Goal: Information Seeking & Learning: Learn about a topic

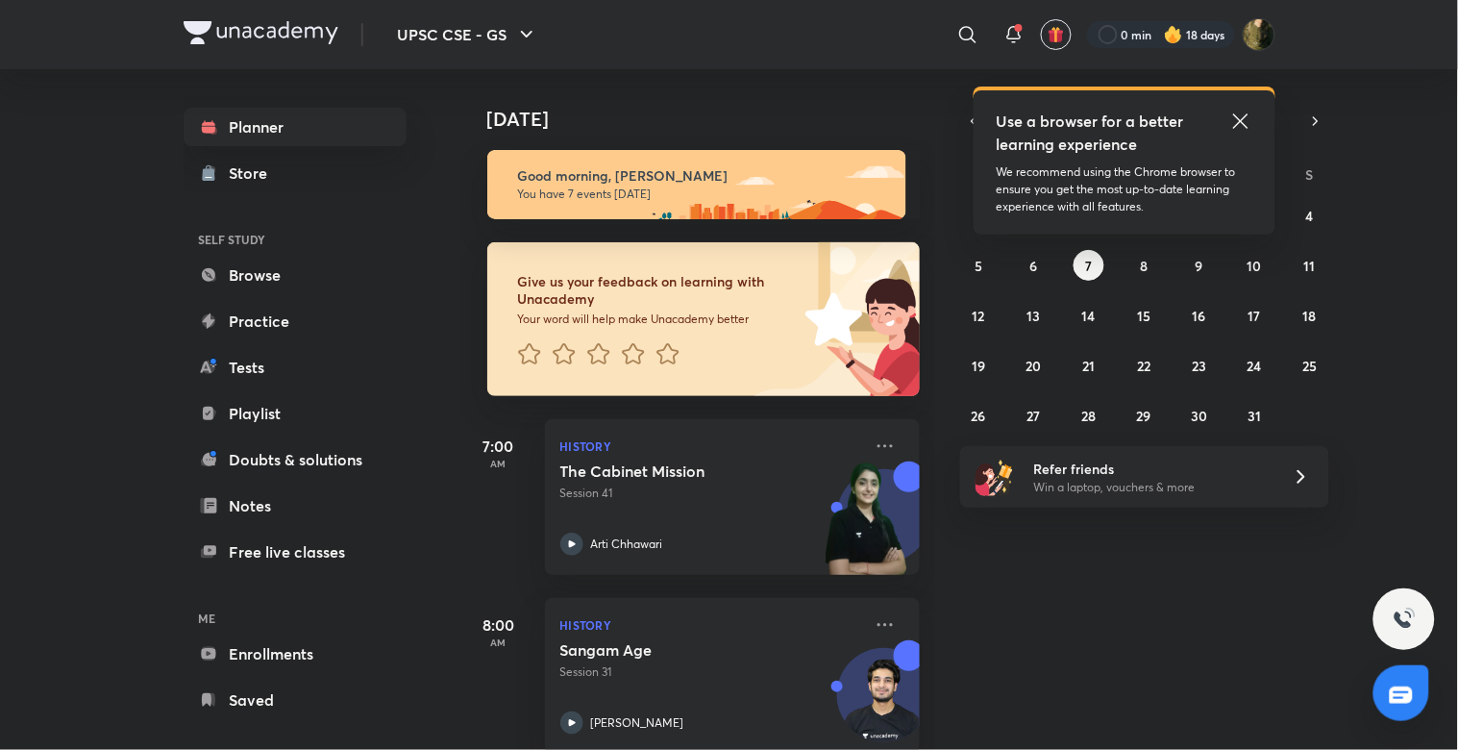
drag, startPoint x: 955, startPoint y: 35, endPoint x: 948, endPoint y: 13, distance: 22.5
click at [956, 35] on icon at bounding box center [967, 34] width 23 height 23
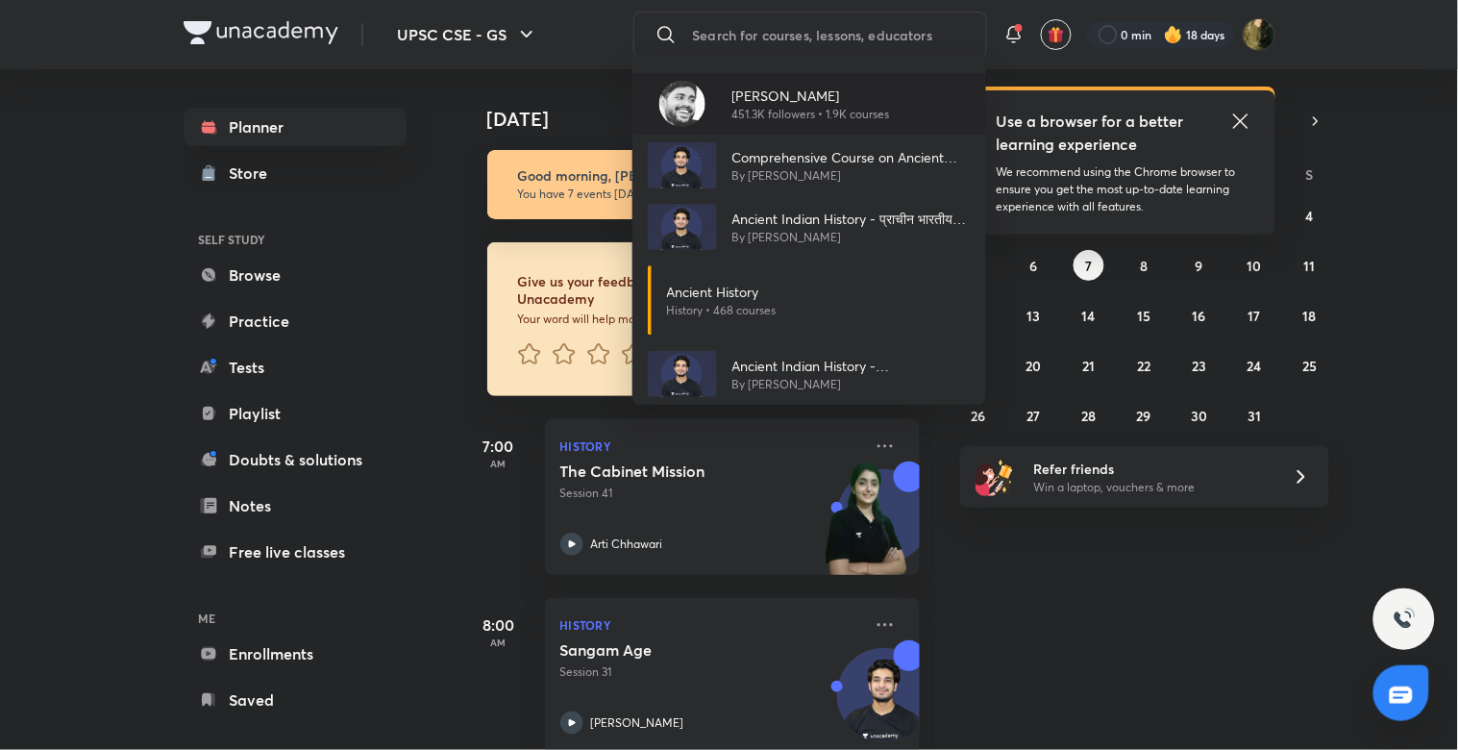
click at [746, 109] on p "451.3K followers • 1.9K courses" at bounding box center [811, 114] width 158 height 17
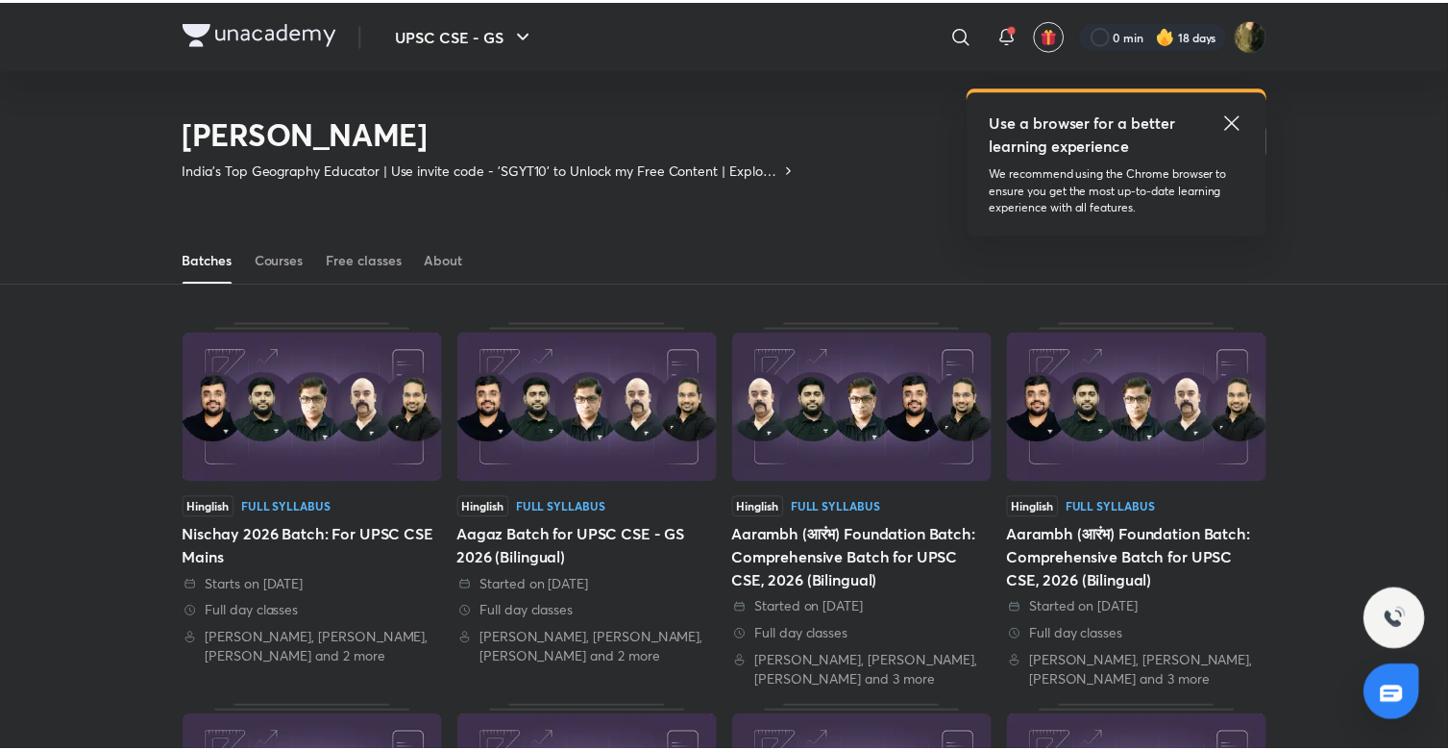
scroll to position [85, 0]
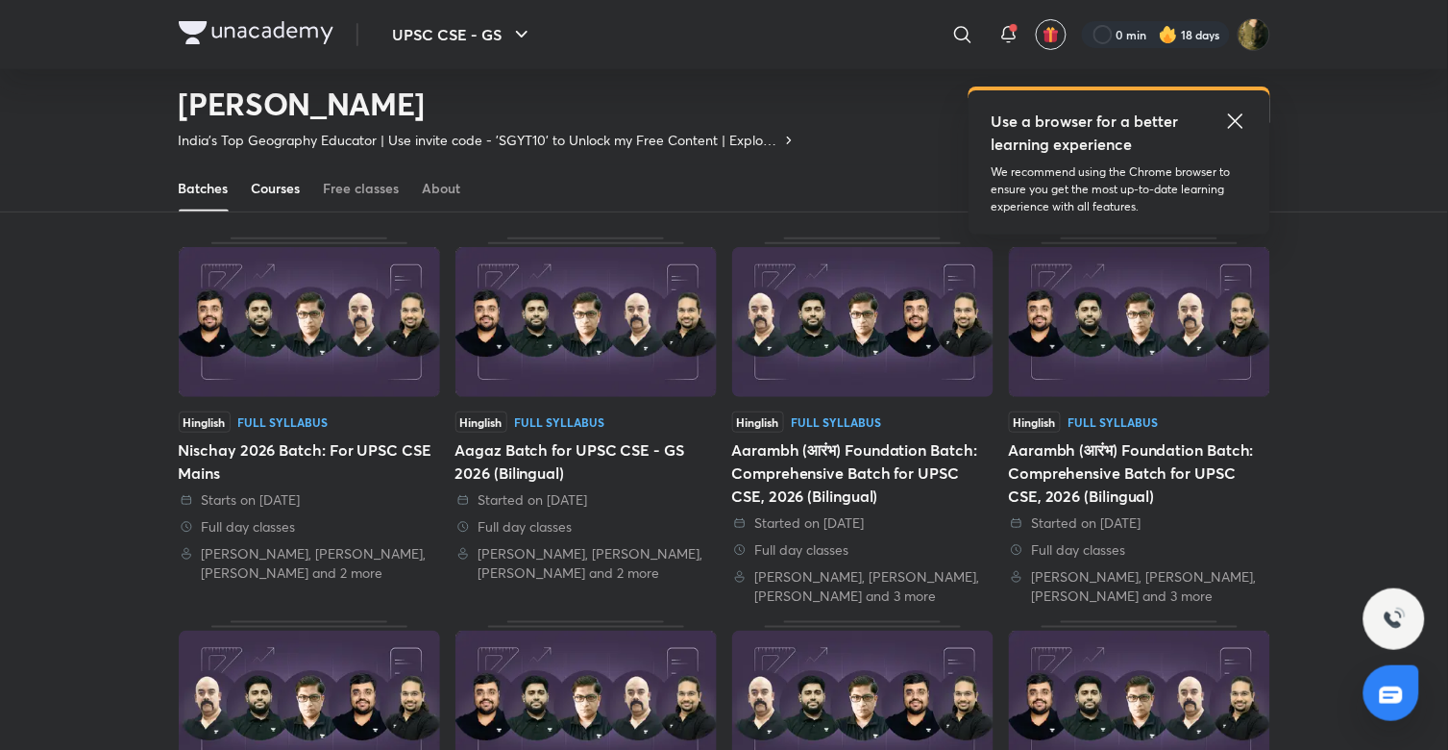
click at [293, 186] on div "Courses" at bounding box center [276, 188] width 49 height 19
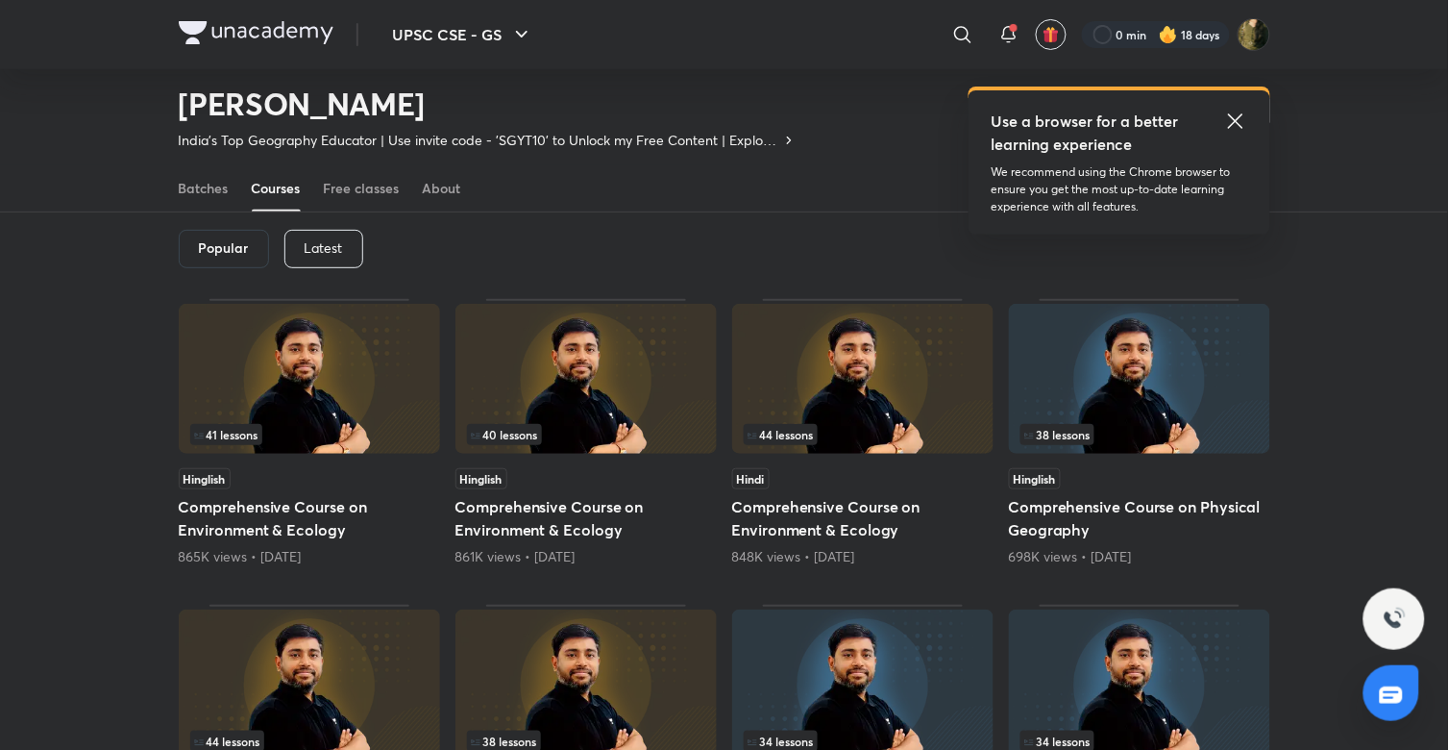
click at [338, 250] on p "Latest" at bounding box center [324, 247] width 38 height 15
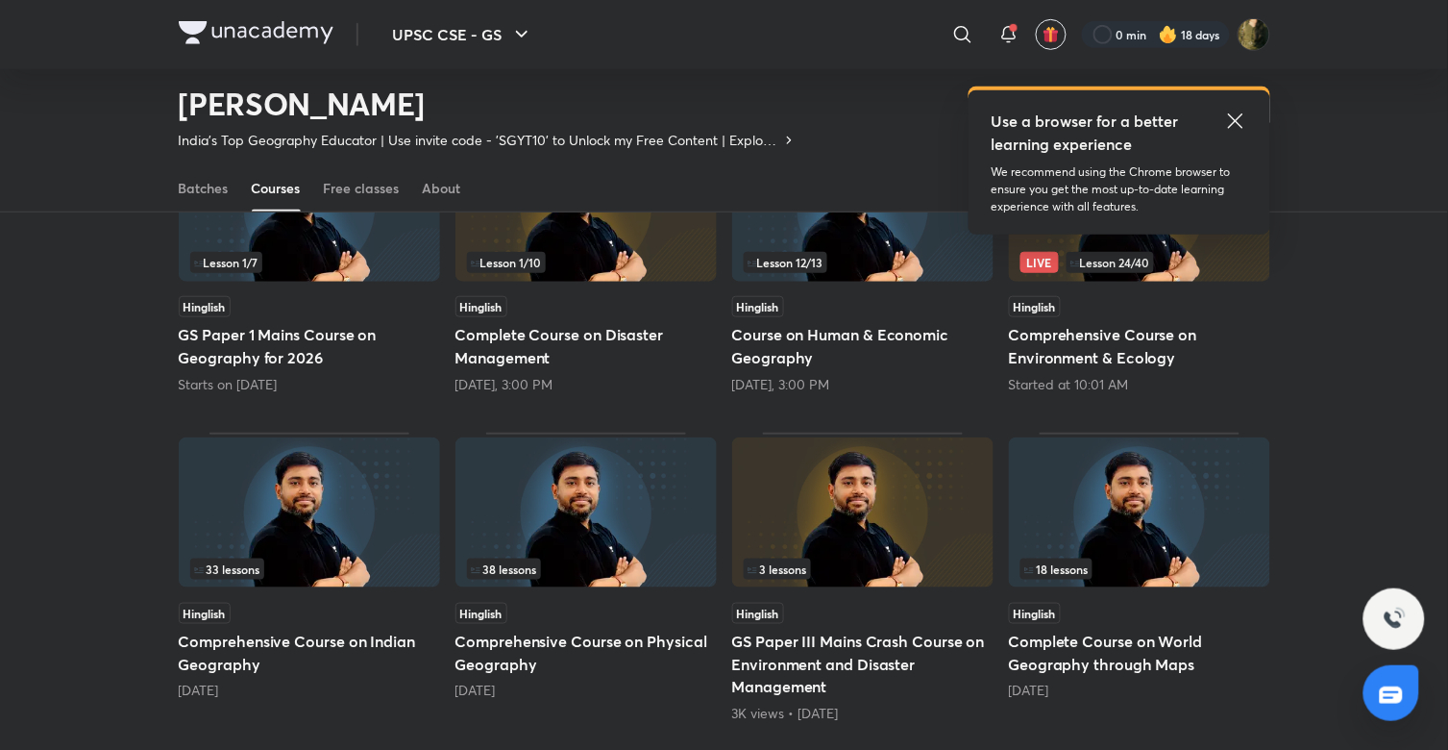
scroll to position [261, 0]
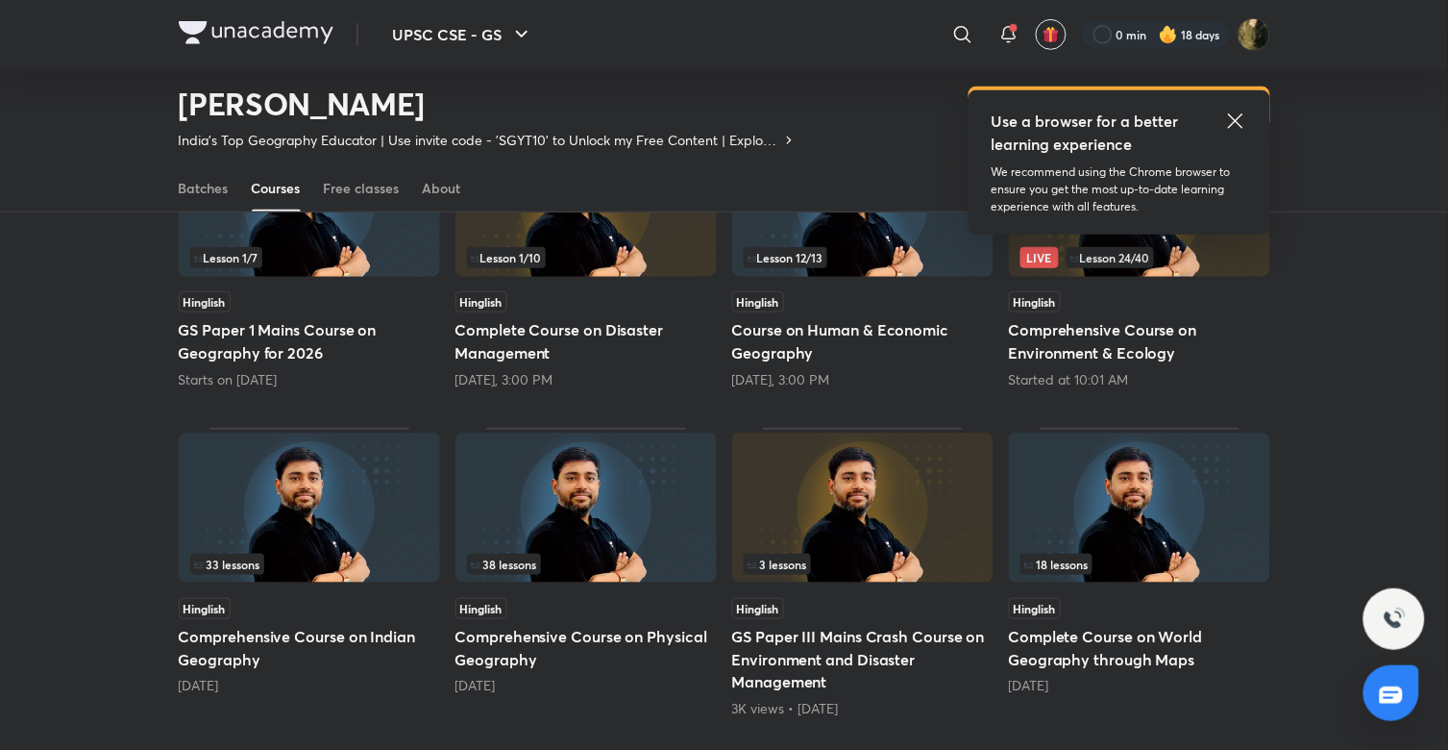
click at [255, 549] on img at bounding box center [309, 507] width 261 height 150
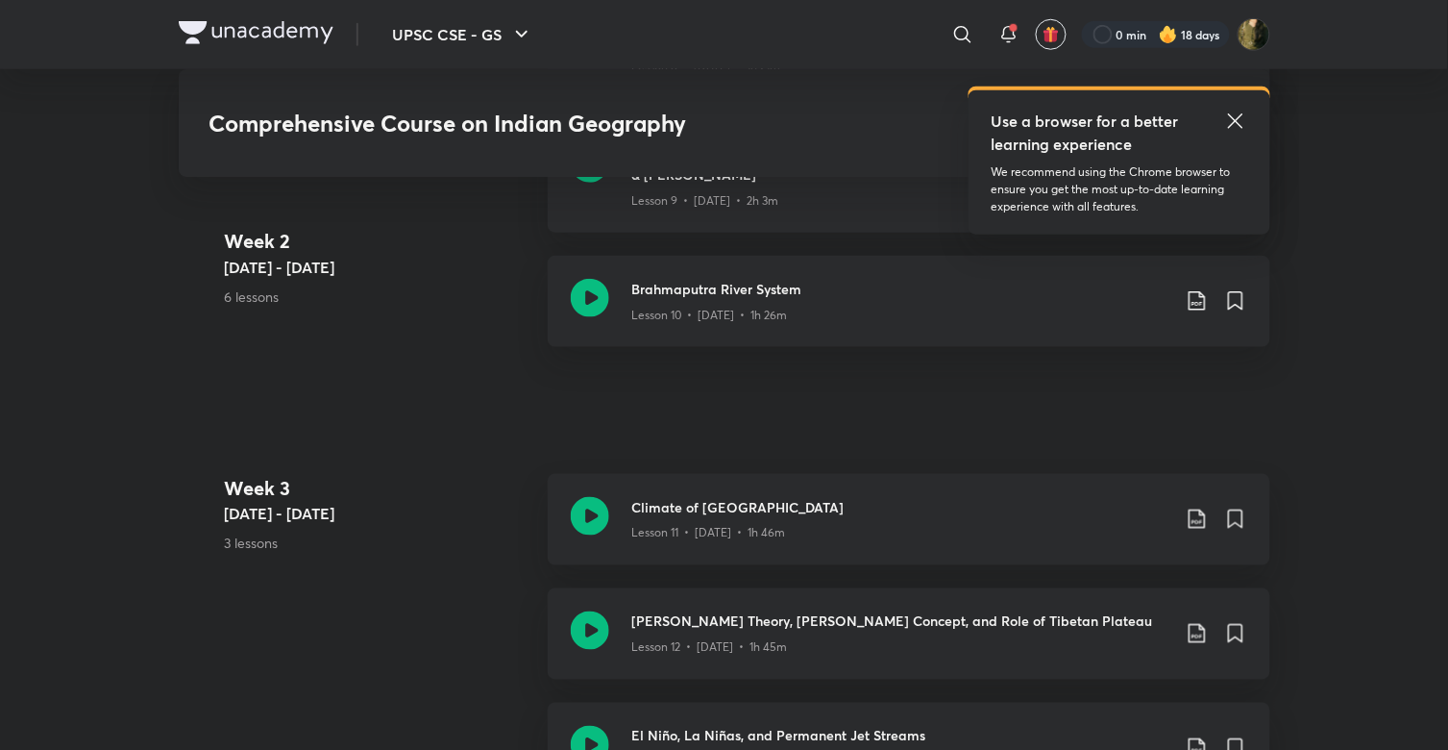
scroll to position [2270, 0]
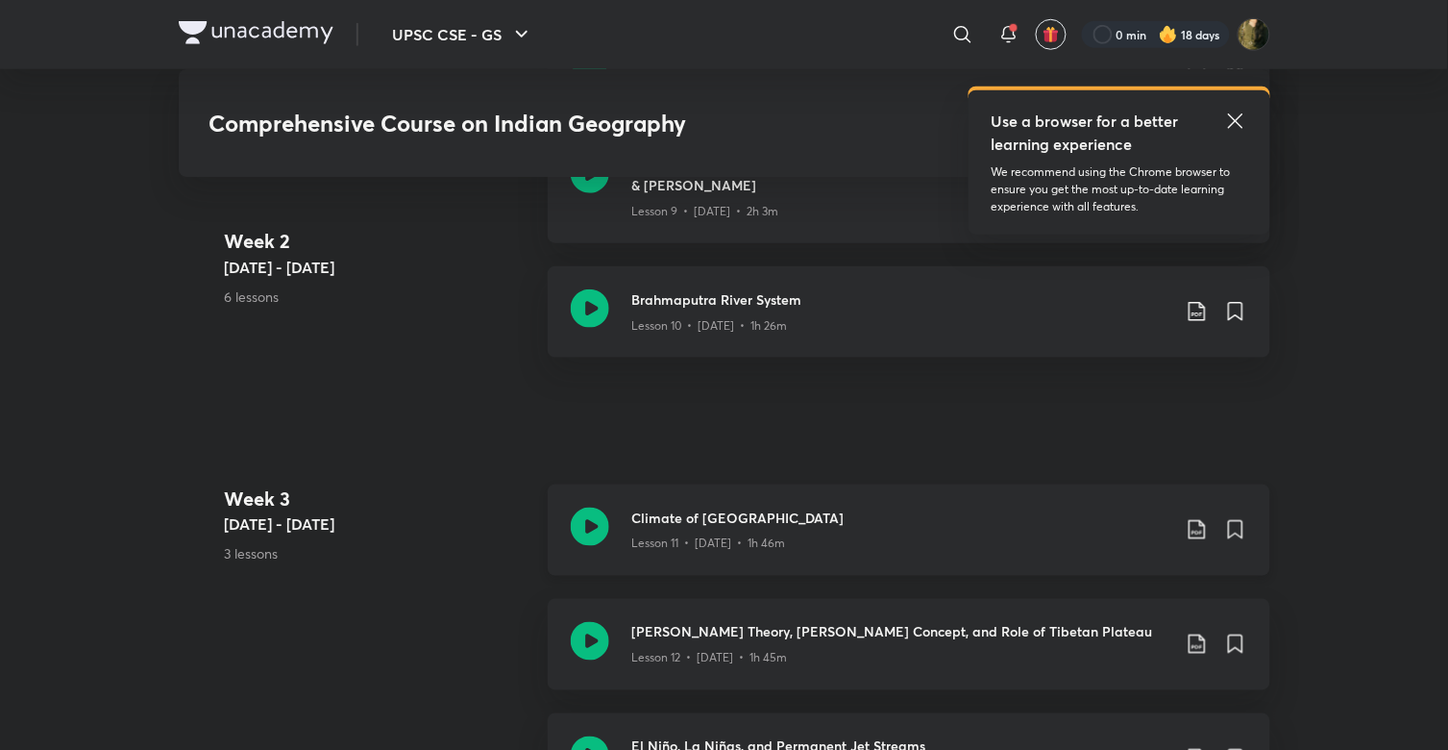
click at [695, 507] on h3 "Climate of [GEOGRAPHIC_DATA]" at bounding box center [901, 517] width 538 height 20
click at [661, 507] on h3 "Climate of [GEOGRAPHIC_DATA]" at bounding box center [901, 517] width 538 height 20
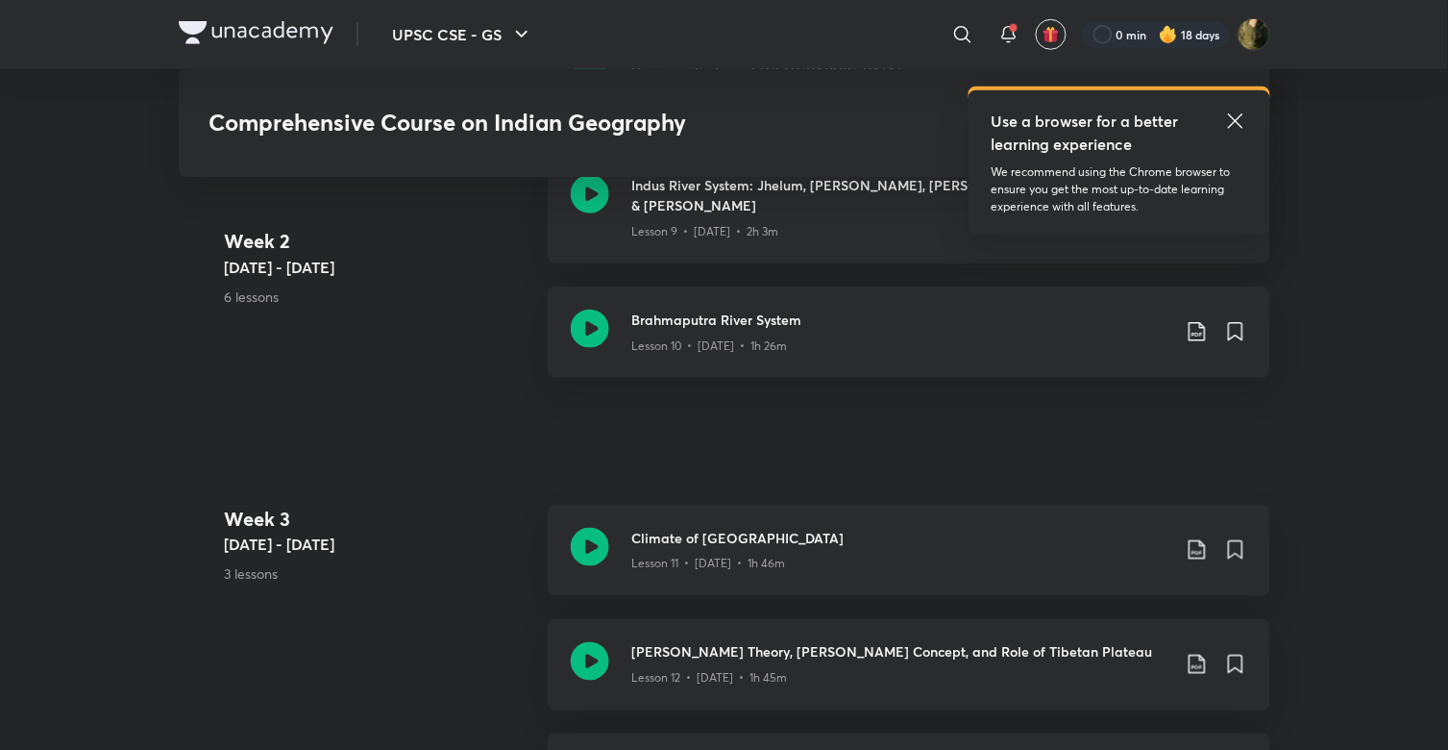
scroll to position [2270, 0]
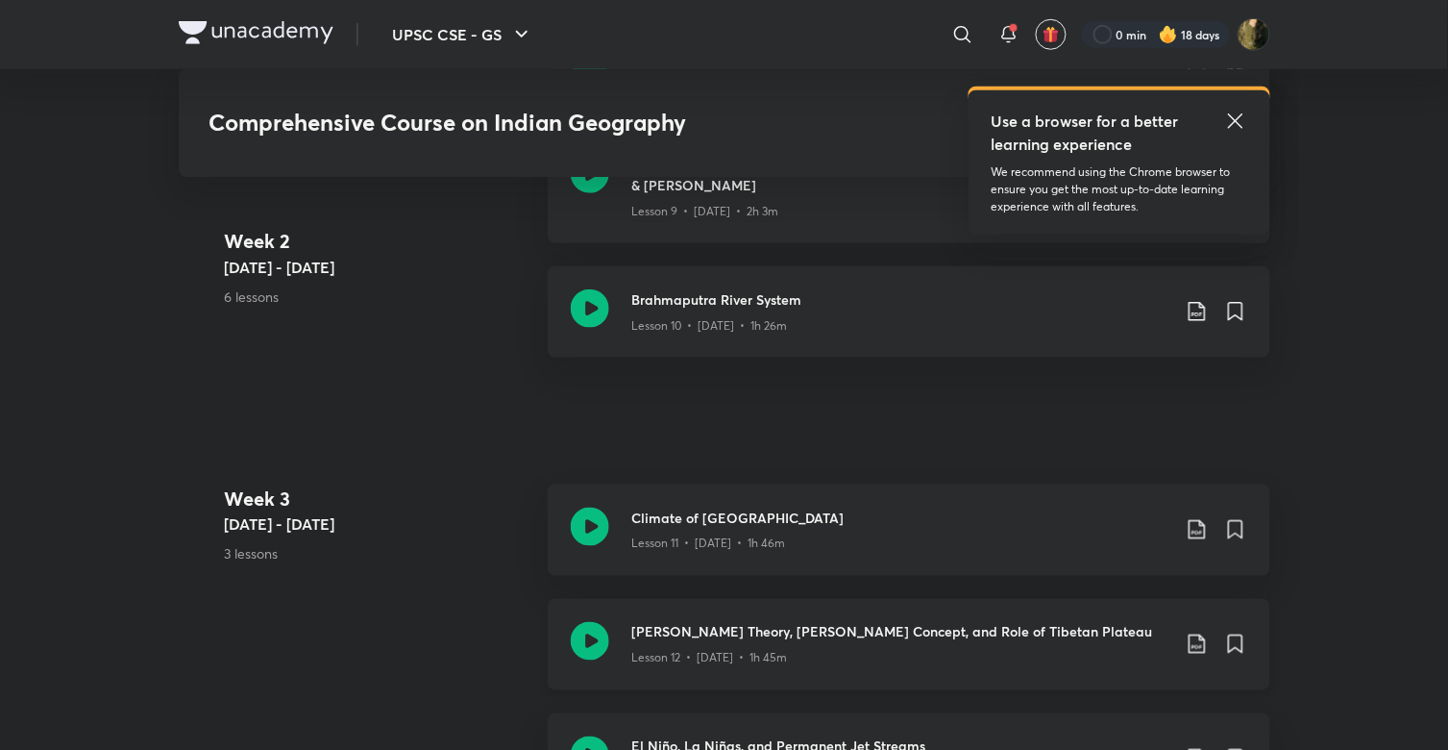
click at [741, 622] on h3 "[PERSON_NAME] Theory, [PERSON_NAME] Concept, and Role of Tibetan Plateau" at bounding box center [901, 632] width 538 height 20
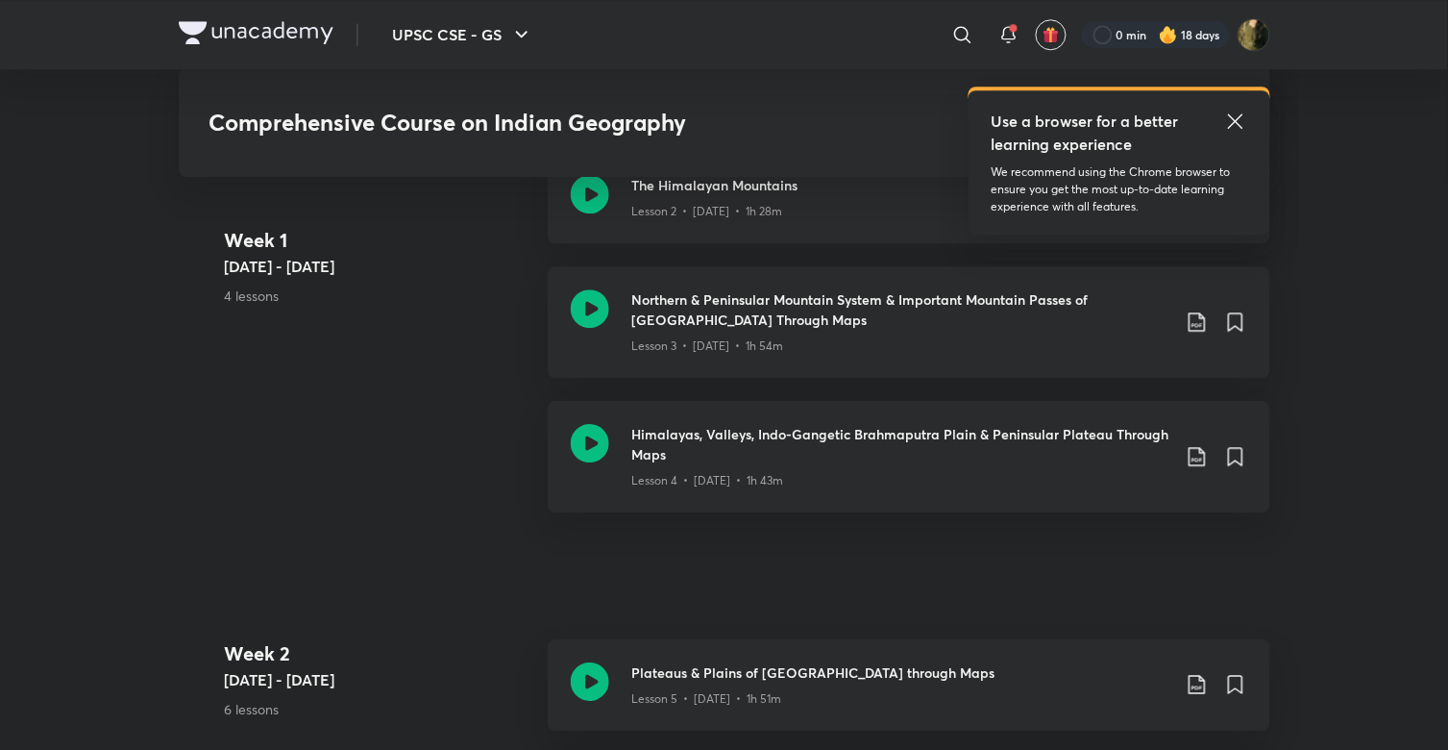
scroll to position [1243, 0]
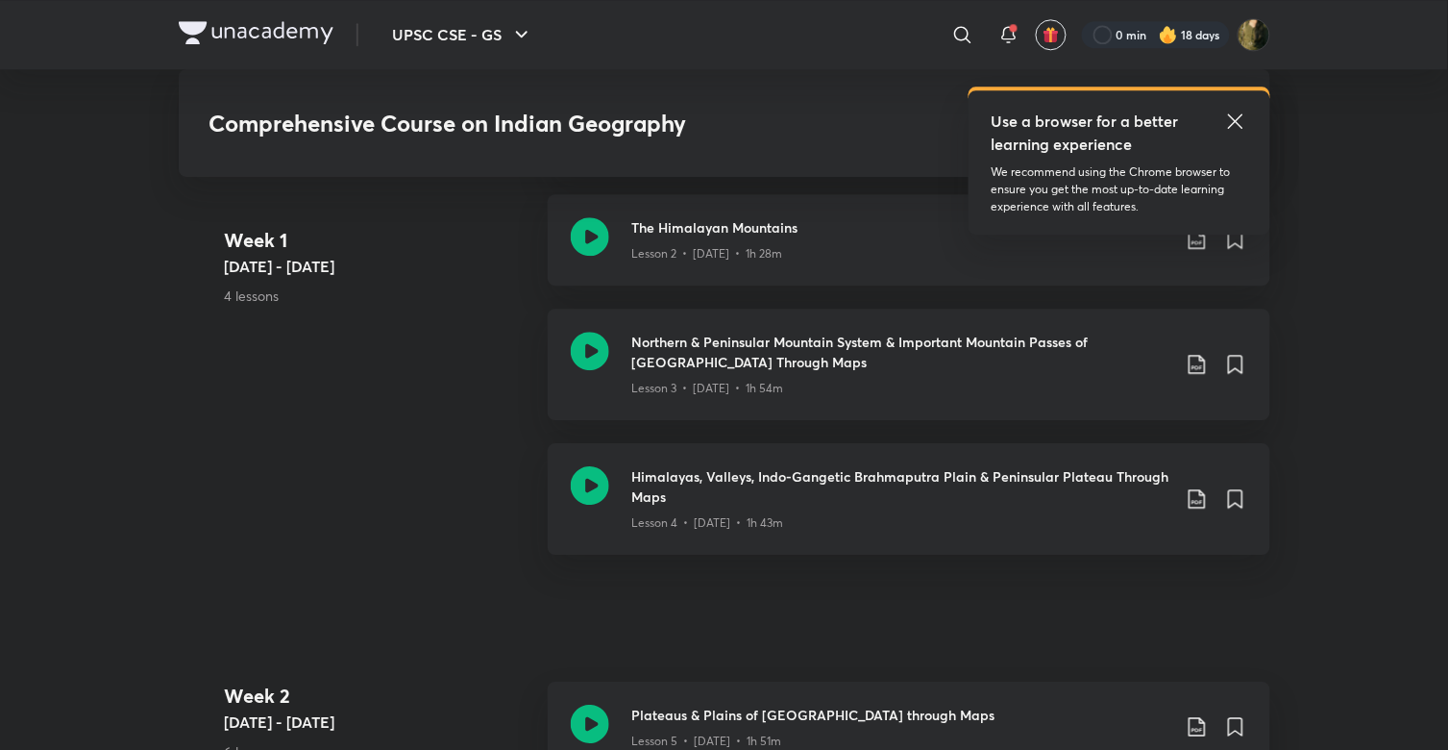
click at [1231, 112] on icon at bounding box center [1235, 121] width 23 height 23
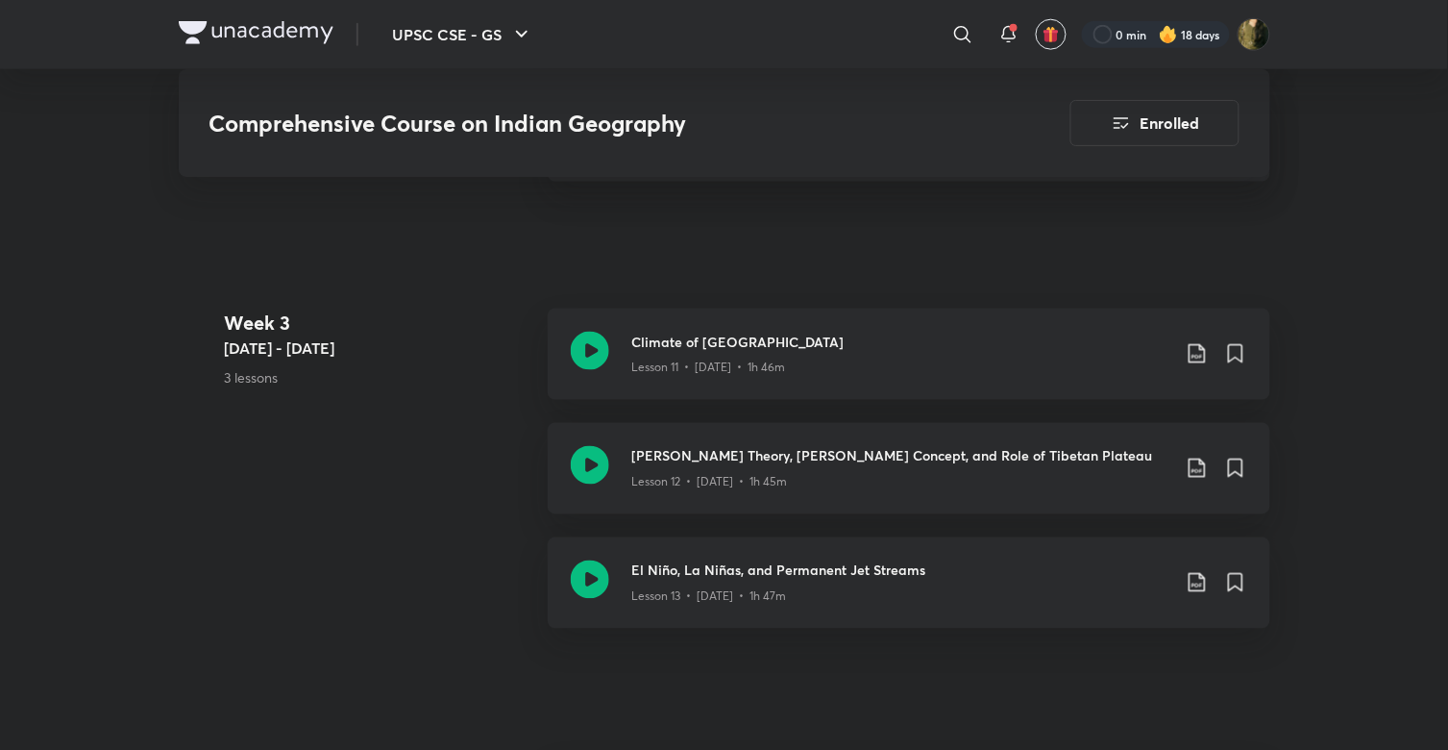
scroll to position [2457, 0]
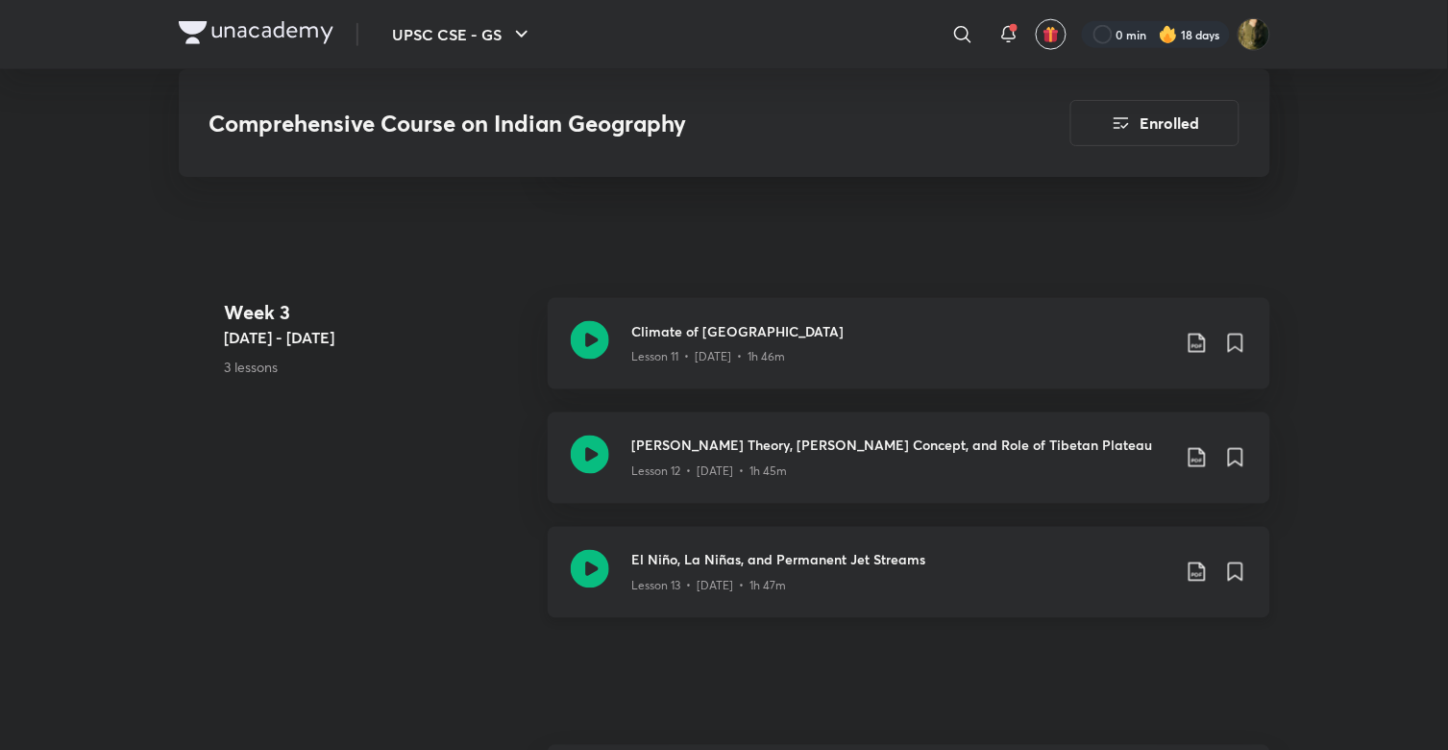
click at [734, 527] on div "El Niño, La Niñas, and Permanent Jet Streams Lesson 13 • Aug 20 • 1h 47m" at bounding box center [909, 572] width 723 height 91
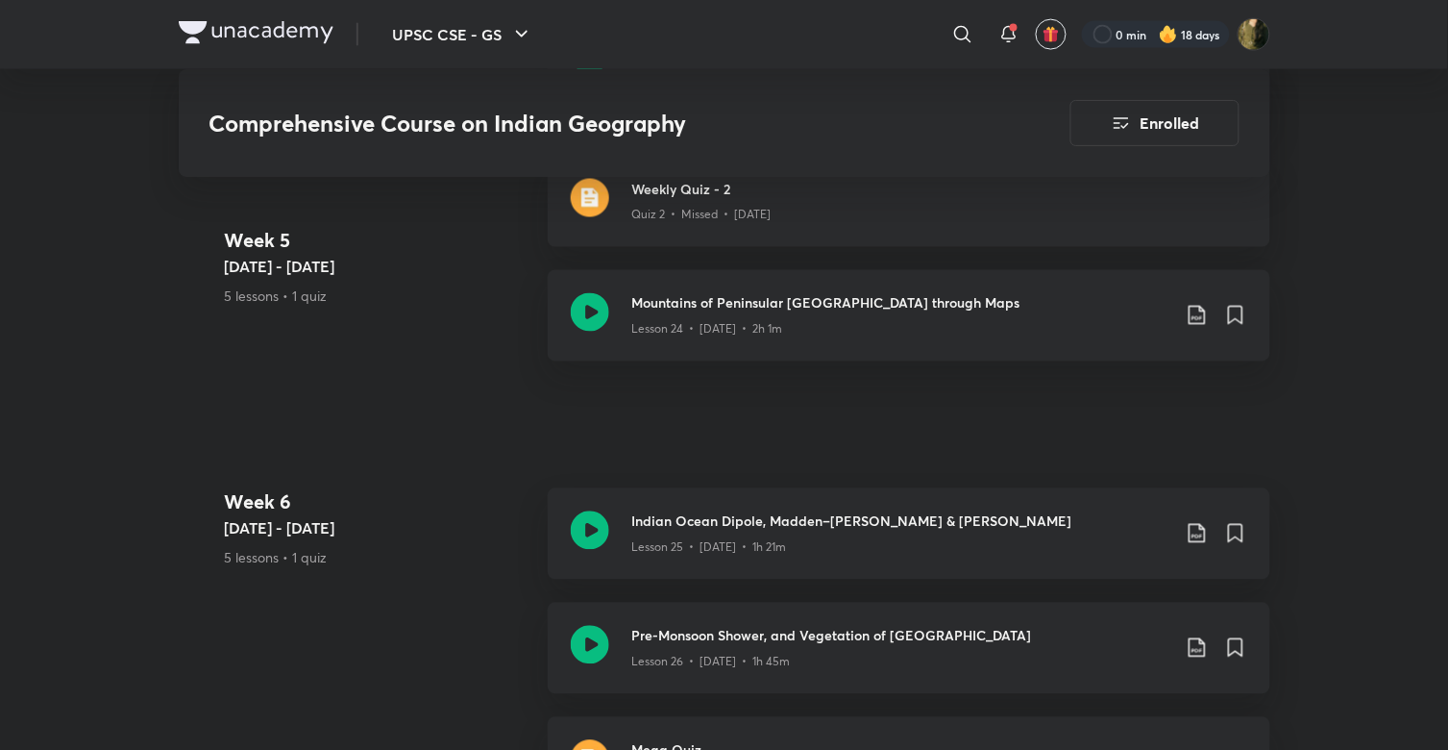
scroll to position [4485, 0]
